Goal: Find specific page/section: Find specific page/section

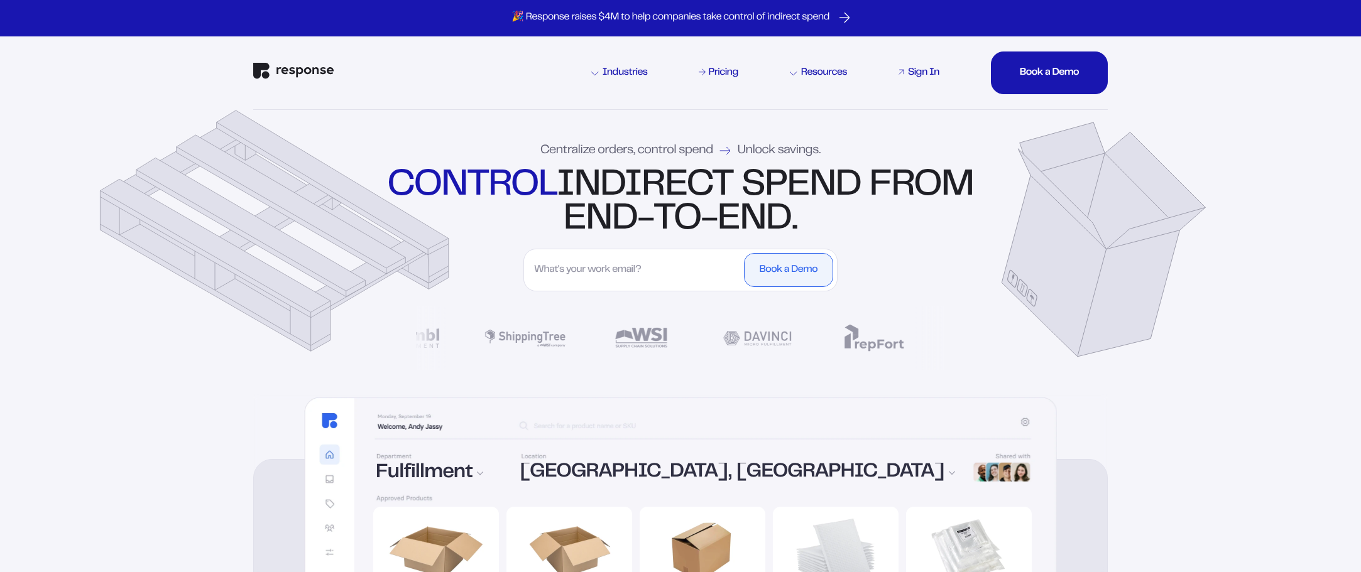
click at [921, 75] on div "Sign In" at bounding box center [923, 73] width 31 height 10
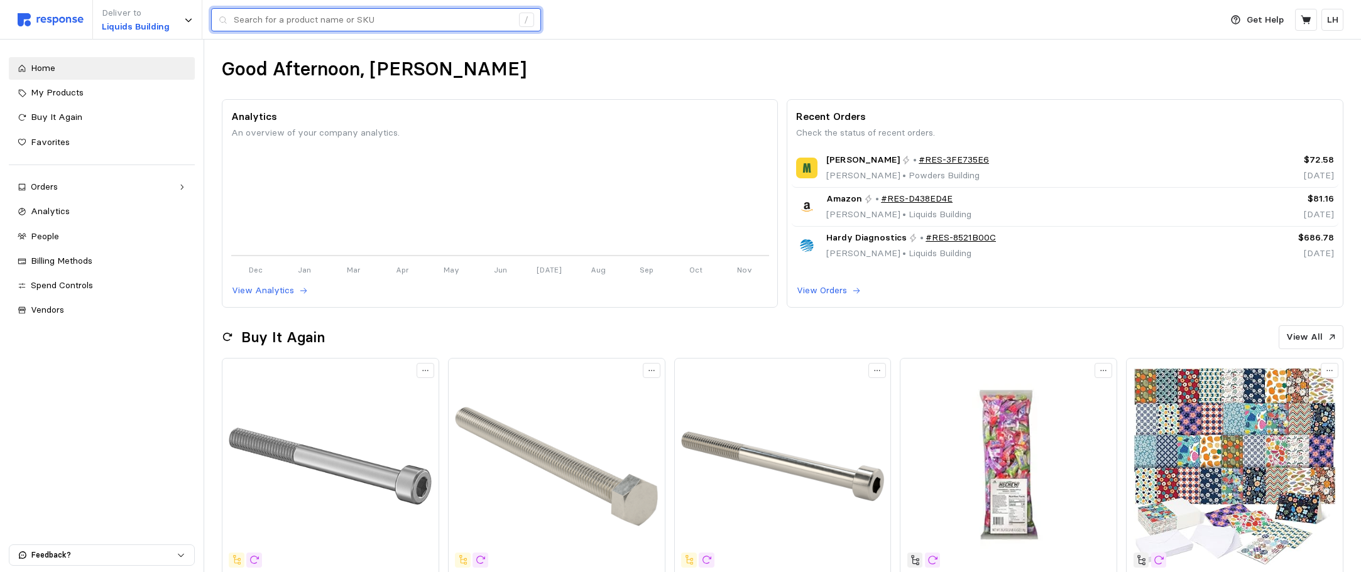
click at [280, 21] on input "text" at bounding box center [373, 20] width 278 height 23
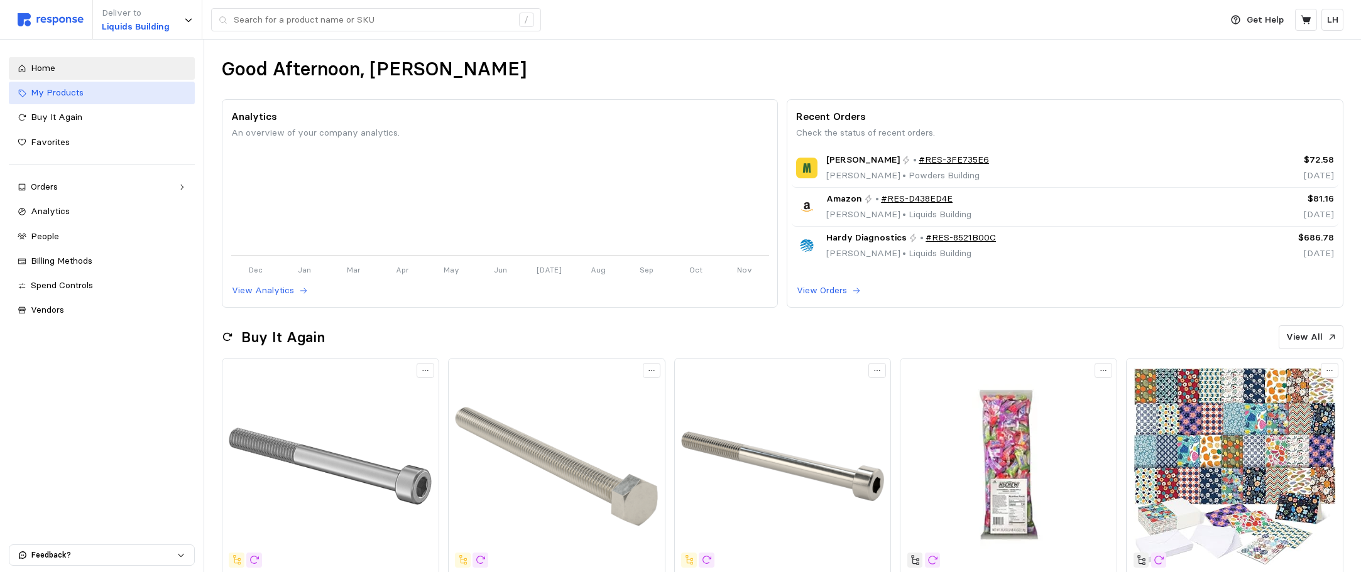
click at [42, 94] on span "My Products" at bounding box center [57, 92] width 53 height 11
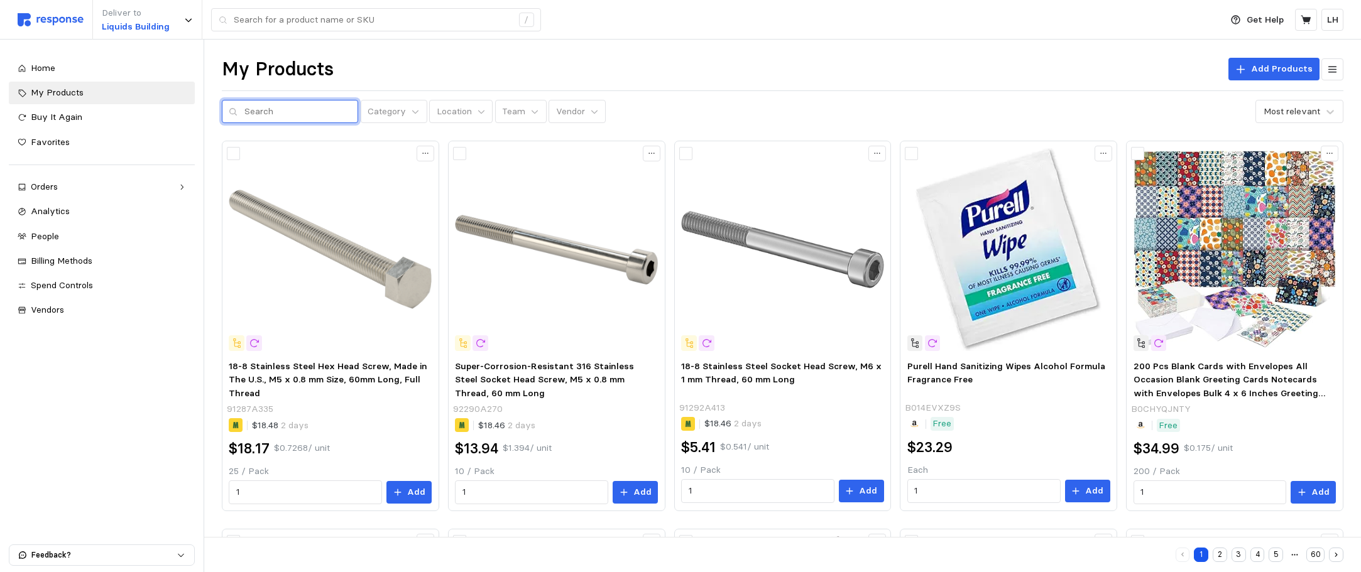
click at [271, 113] on input "text" at bounding box center [297, 112] width 107 height 23
type input "[PERSON_NAME]"
